Goal: Communication & Community: Answer question/provide support

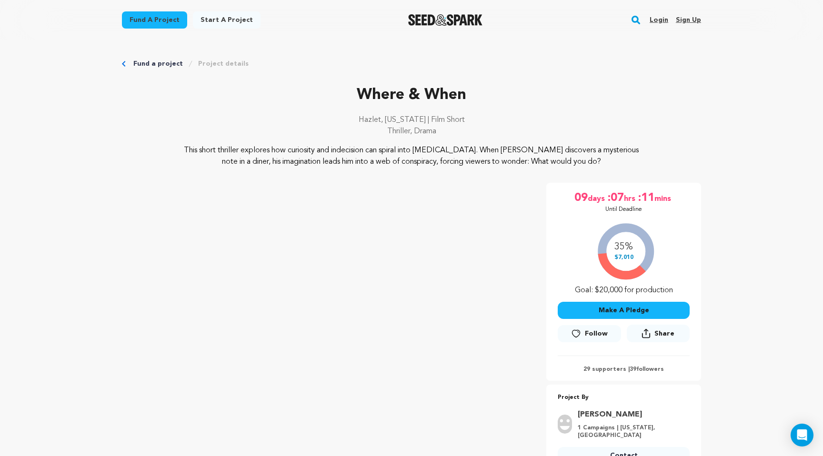
click at [660, 16] on link "Login" at bounding box center [659, 19] width 19 height 15
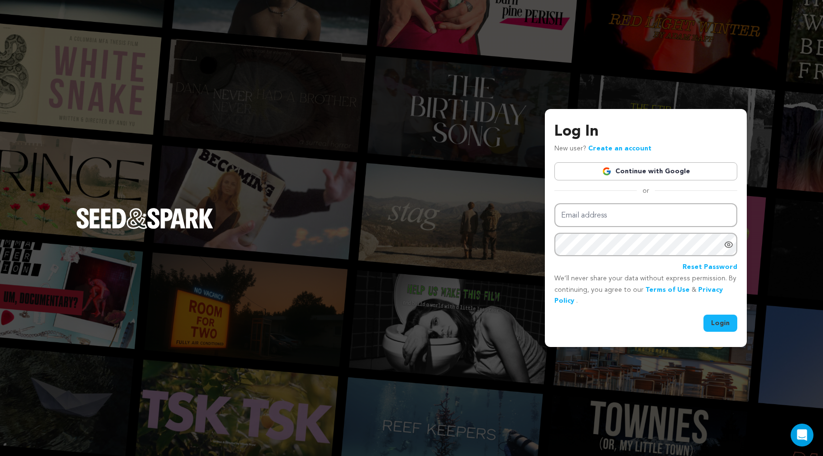
click at [584, 179] on link "Continue with Google" at bounding box center [646, 171] width 183 height 18
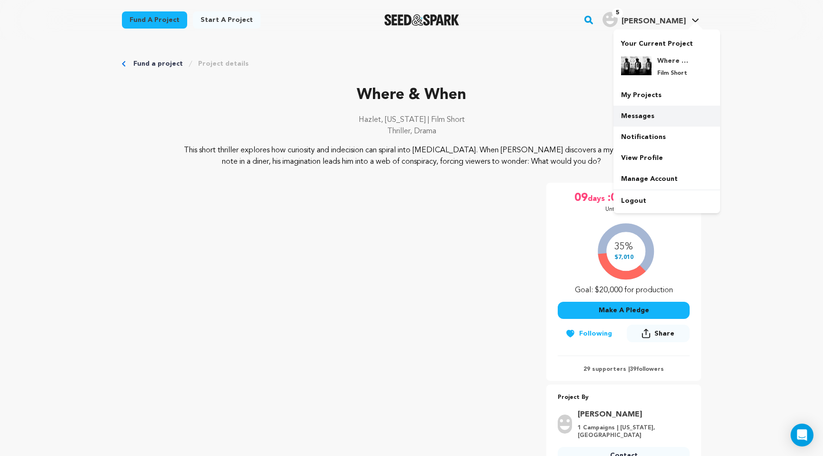
click at [639, 120] on link "Messages" at bounding box center [667, 116] width 107 height 21
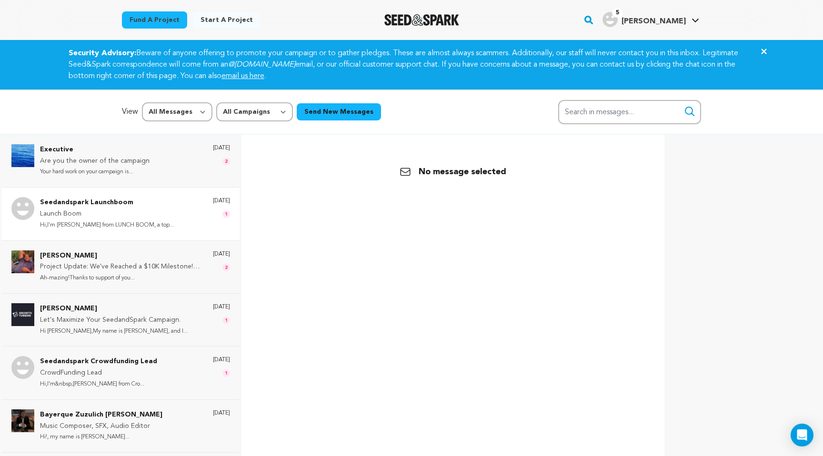
click at [75, 223] on p "Hi,I’m [PERSON_NAME] from LUNCH BOOM, a top..." at bounding box center [107, 225] width 134 height 11
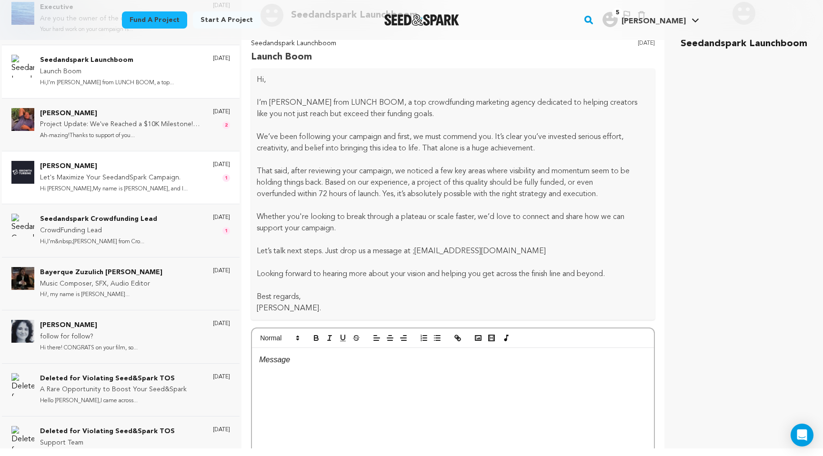
click at [182, 178] on div "[PERSON_NAME] Let's Maximize Your SeedandSpark Campaign. Hi [PERSON_NAME],My na…" at bounding box center [135, 177] width 190 height 33
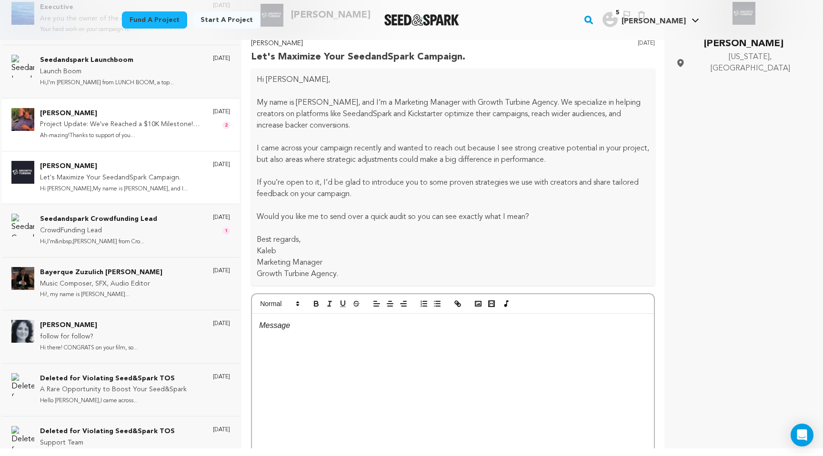
click at [159, 126] on p "Project Update: We've Reached a $10K Milestone! Shooting for $15K!" at bounding box center [121, 124] width 163 height 11
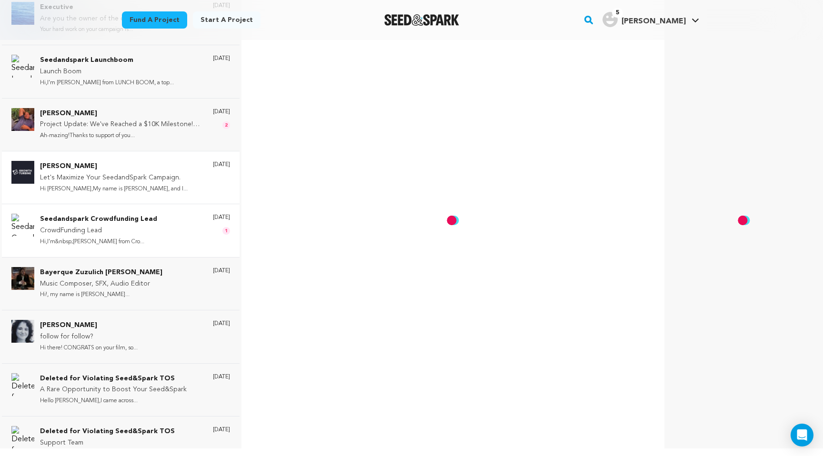
click at [140, 237] on p "Hi,I’m&nbsp;Simon Deverell from Cro..." at bounding box center [98, 242] width 117 height 11
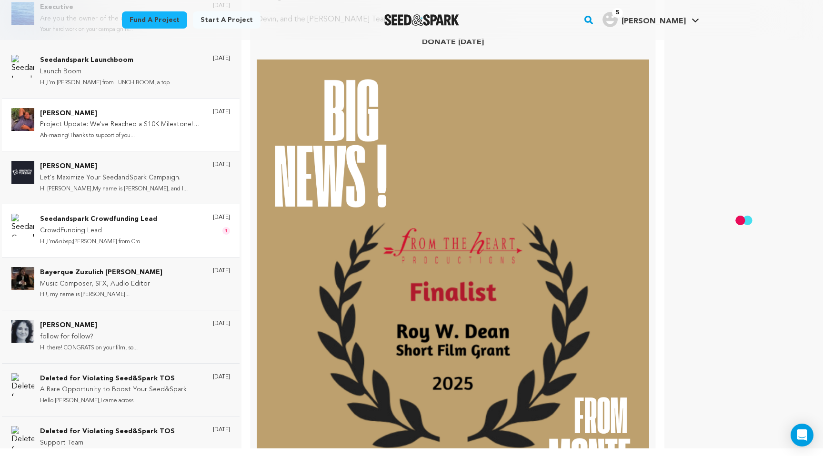
click at [140, 237] on p "Hi,I’m&nbsp;Simon Deverell from Cro..." at bounding box center [98, 242] width 117 height 11
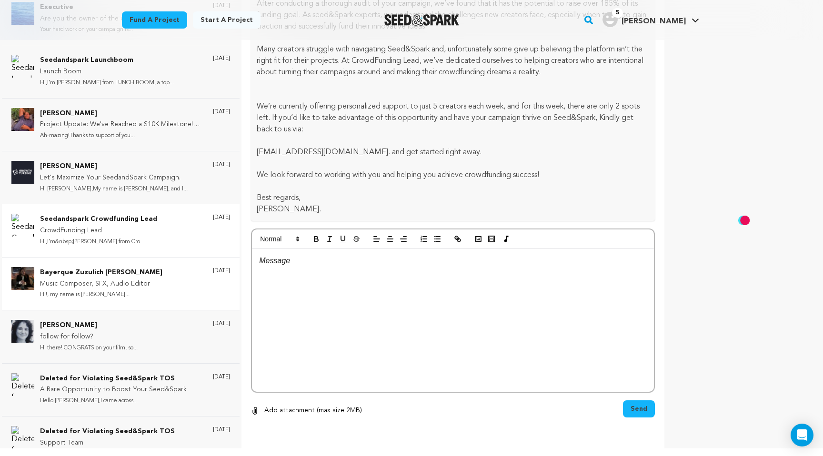
click at [149, 272] on div "Bayerque Zuzulich Duggan Music Composer, SFX, Audio Editor Hi!, my name is Dugg…" at bounding box center [135, 283] width 190 height 33
click at [144, 239] on p "Hi,I’m&nbsp;[PERSON_NAME] from Cro..." at bounding box center [98, 242] width 117 height 11
click at [190, 269] on div "Bayerque Zuzulich Duggan Music Composer, SFX, Audio Editor Hi!, my name is Dugg…" at bounding box center [135, 283] width 190 height 33
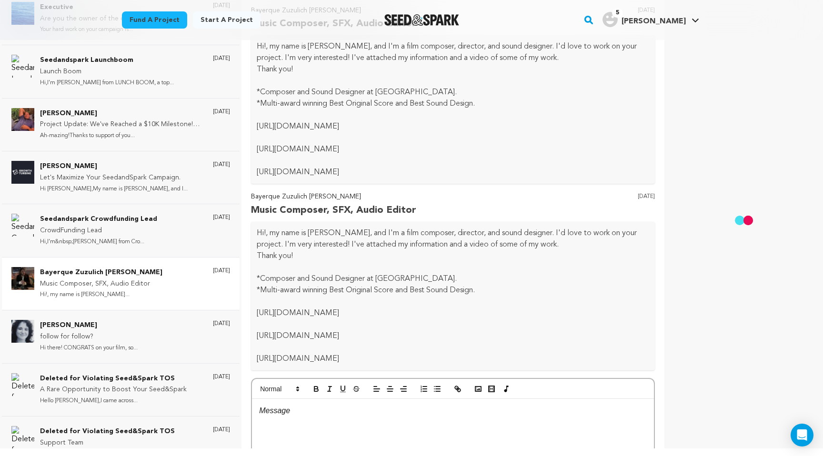
scroll to position [0, 0]
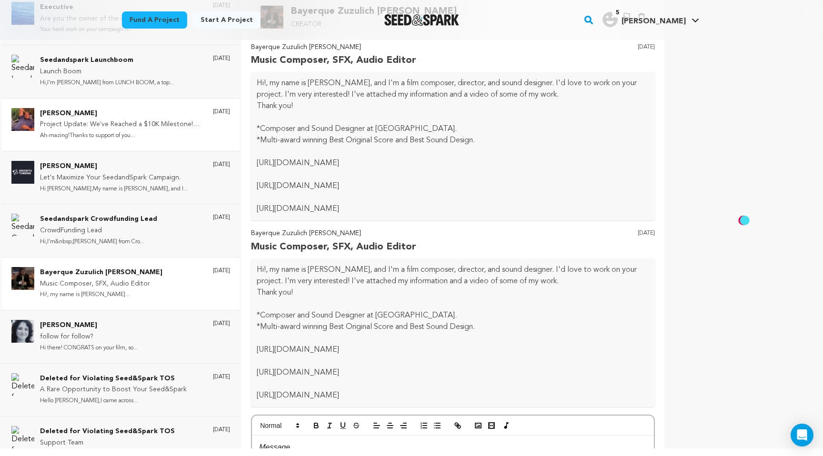
click at [99, 132] on p "Ah-mazing!Thanks to support of you..." at bounding box center [121, 136] width 163 height 11
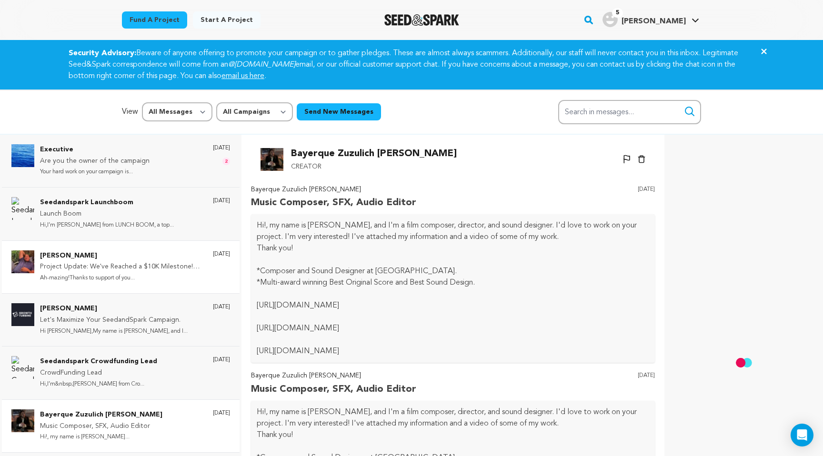
click at [107, 246] on div "Devin McKay Project Update: We've Reached a $10K Milestone! Shooting for $15K! …" at bounding box center [121, 267] width 238 height 53
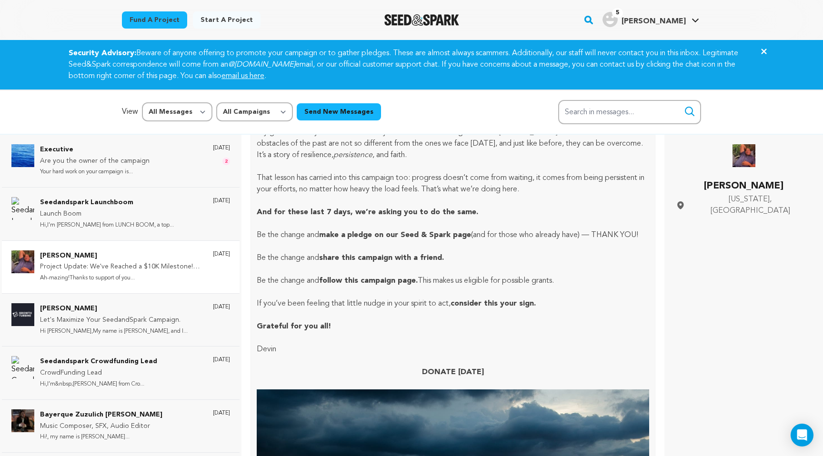
scroll to position [3121, 0]
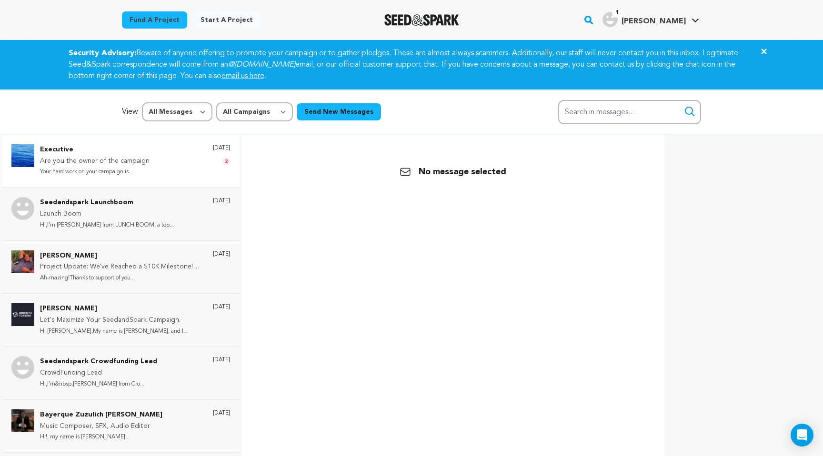
click at [50, 148] on p "Executive" at bounding box center [95, 149] width 110 height 11
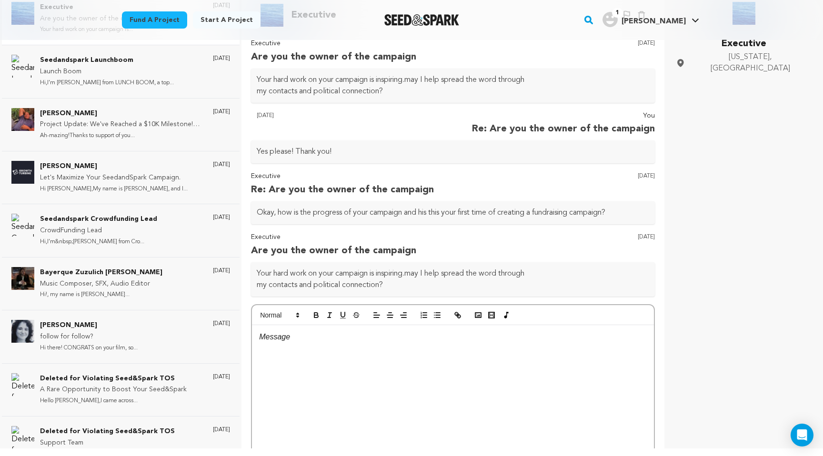
click at [555, 342] on p at bounding box center [453, 337] width 388 height 12
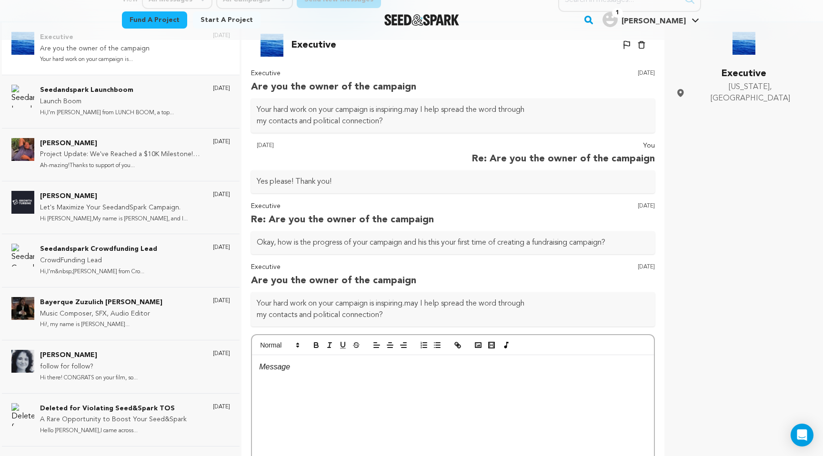
scroll to position [99, 0]
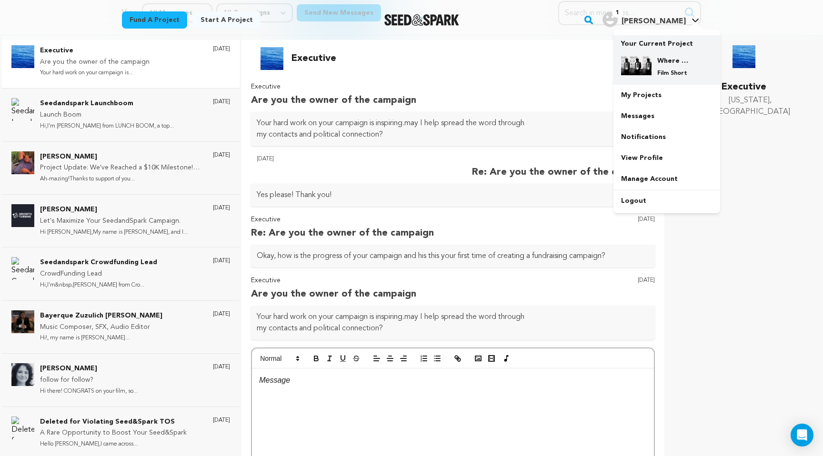
click at [661, 55] on div "Where & When Film Short" at bounding box center [666, 67] width 91 height 36
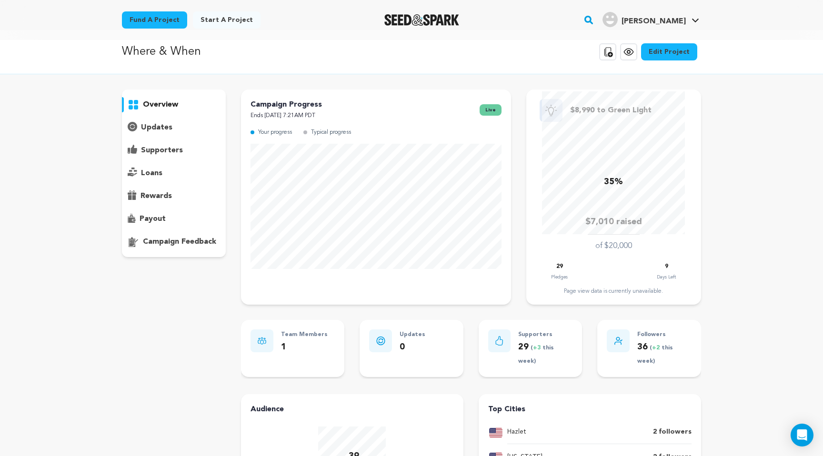
scroll to position [18, 0]
